Goal: Information Seeking & Learning: Learn about a topic

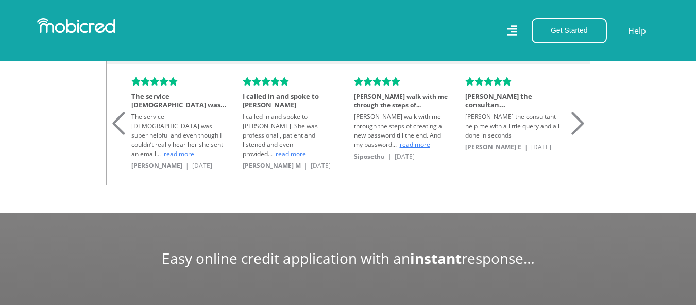
scroll to position [361, 0]
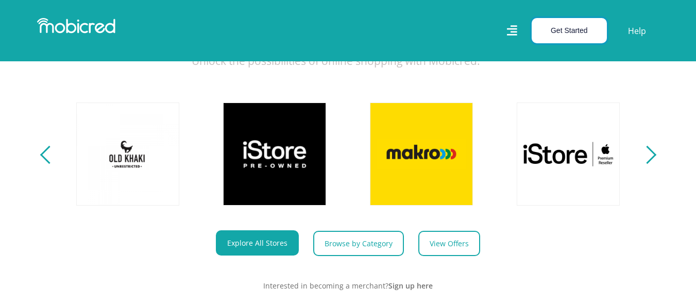
click at [574, 31] on button "Get Started" at bounding box center [569, 30] width 75 height 25
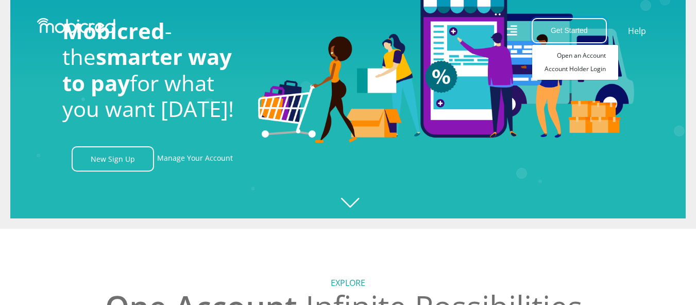
scroll to position [0, 0]
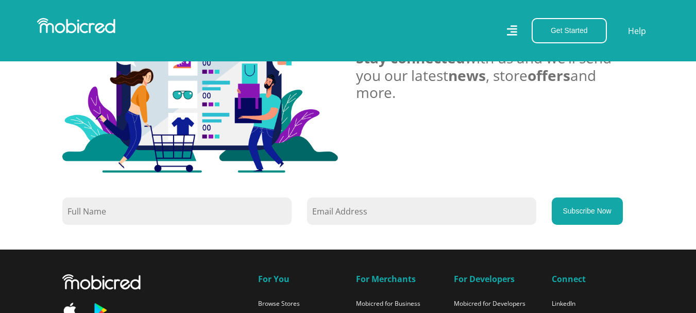
scroll to position [928, 0]
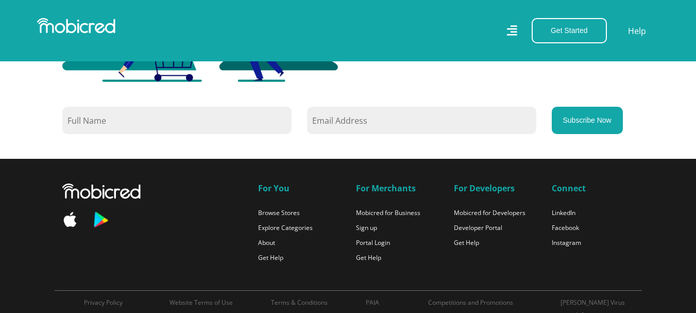
click at [101, 221] on img at bounding box center [100, 219] width 18 height 19
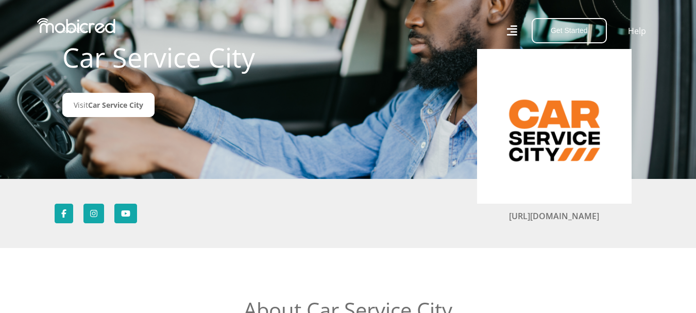
scroll to position [0, 0]
